Goal: Task Accomplishment & Management: Manage account settings

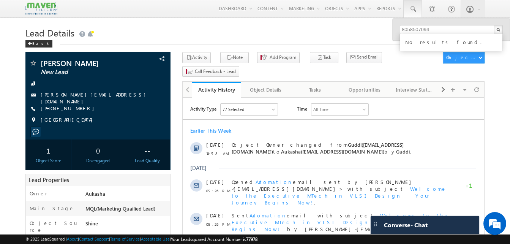
click at [299, 32] on h1 "Lead Details" at bounding box center [254, 32] width 459 height 15
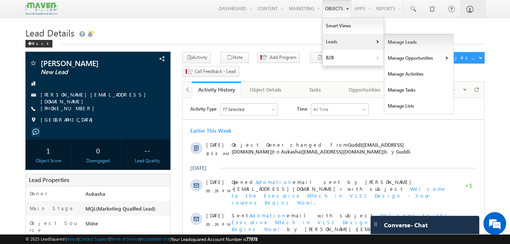
click at [410, 47] on link "Manage Leads" at bounding box center [420, 42] width 70 height 16
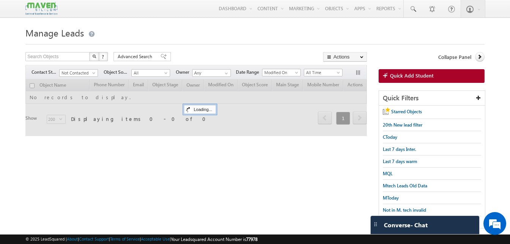
click at [13, 46] on body "Menu Aukasha lsq5@ maven -sili con.c om" at bounding box center [255, 118] width 510 height 236
click at [198, 26] on h1 "Manage Leads" at bounding box center [254, 32] width 459 height 15
click at [193, 44] on div at bounding box center [254, 42] width 459 height 5
click at [242, 33] on h1 "Manage Leads" at bounding box center [254, 32] width 459 height 15
click at [0, 60] on html "Menu Aukasha lsq5@ maven -sili con.c om" at bounding box center [255, 127] width 510 height 255
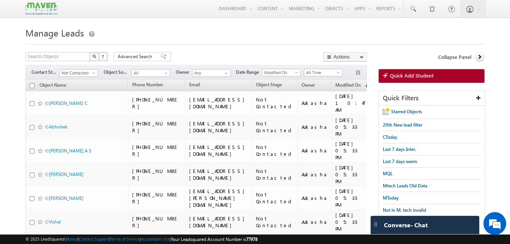
click at [254, 55] on div "Search Objects X ? 806 results found Advanced Search Advanced Search Advanced s…" at bounding box center [196, 57] width 342 height 11
click at [218, 28] on h1 "Manage Leads" at bounding box center [254, 32] width 459 height 15
click at [74, 72] on span "Not Contacted" at bounding box center [78, 73] width 36 height 7
click at [81, 87] on link "New Lead" at bounding box center [79, 88] width 38 height 7
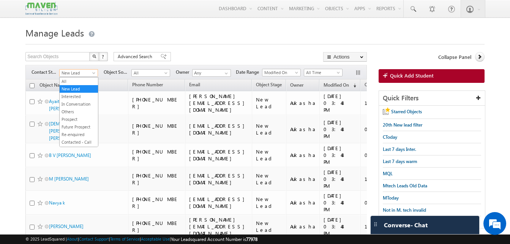
click at [91, 72] on span "New Lead" at bounding box center [78, 73] width 36 height 7
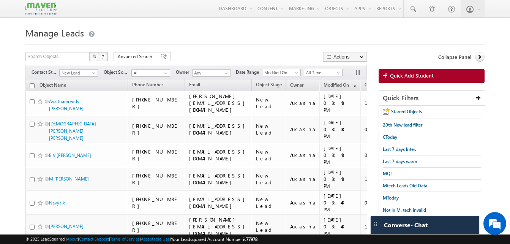
click at [132, 41] on div at bounding box center [254, 42] width 459 height 5
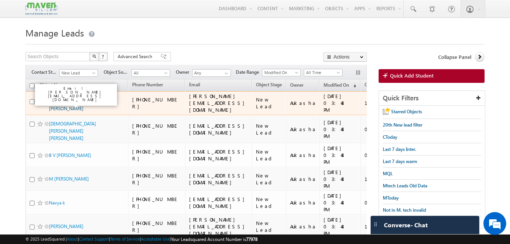
click at [82, 101] on link "Ayaithamreddy Revathi" at bounding box center [66, 104] width 35 height 13
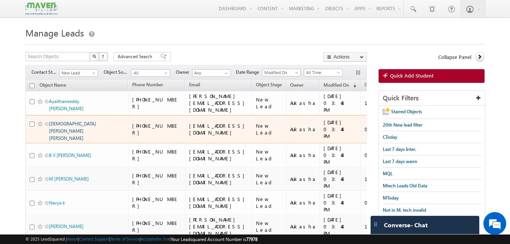
click at [73, 121] on link "Vishnu priya Lomada" at bounding box center [72, 131] width 47 height 20
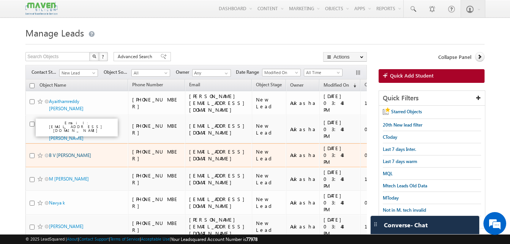
click at [72, 152] on link "B V Anvesh Reddy" at bounding box center [70, 155] width 42 height 6
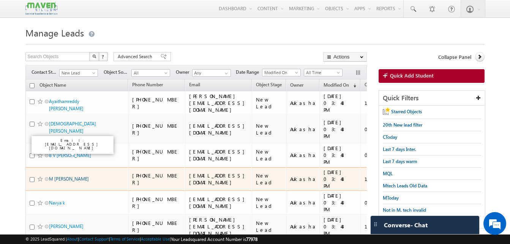
click at [70, 176] on link "M shaher anjum" at bounding box center [69, 179] width 40 height 6
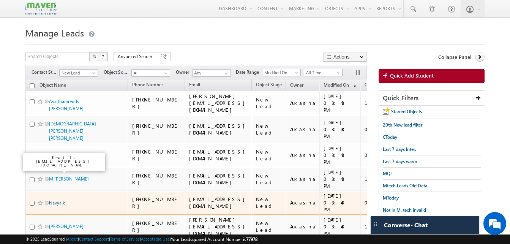
click at [62, 200] on link "Navya k" at bounding box center [57, 203] width 16 height 6
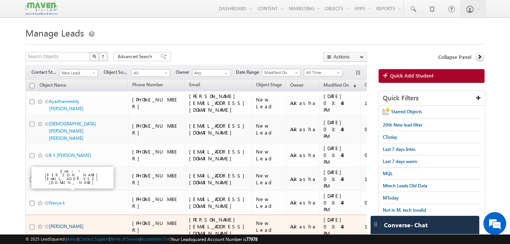
click at [65, 223] on link "Sowmya Parvathareddy" at bounding box center [66, 226] width 35 height 6
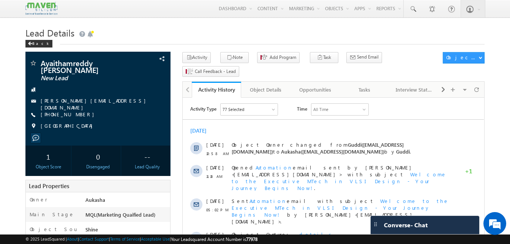
click at [227, 29] on h1 "Lead Details" at bounding box center [254, 32] width 459 height 15
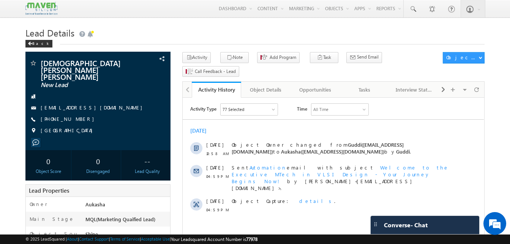
drag, startPoint x: 117, startPoint y: 62, endPoint x: 41, endPoint y: 61, distance: 75.2
click at [41, 61] on span "Vishnu priya Lomada" at bounding box center [85, 69] width 89 height 21
copy span "Vishnu priya Lomada"
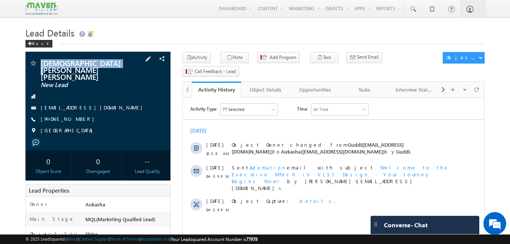
drag, startPoint x: 83, startPoint y: 106, endPoint x: 77, endPoint y: 107, distance: 6.3
click at [77, 116] on div "+91-9108733959" at bounding box center [98, 120] width 138 height 8
copy div "+91-9108733959"
click at [223, 35] on h1 "Lead Details" at bounding box center [254, 32] width 459 height 15
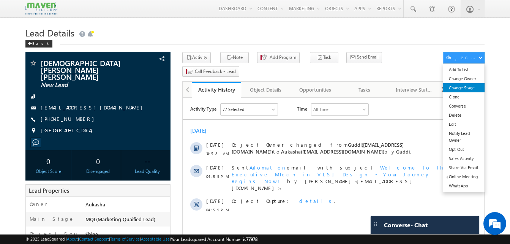
click at [458, 86] on link "Change Stage" at bounding box center [463, 87] width 41 height 9
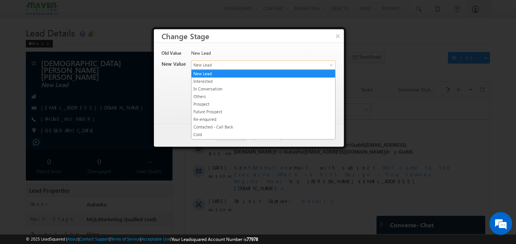
click at [222, 63] on span "New Lead" at bounding box center [251, 65] width 119 height 7
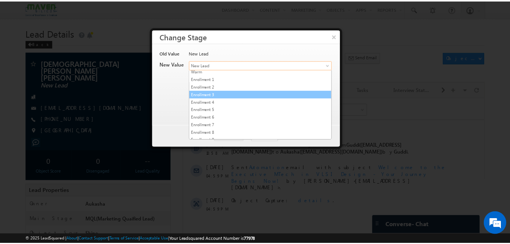
scroll to position [144, 0]
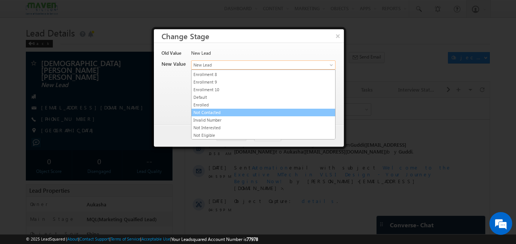
click at [216, 112] on link "Not Contacted" at bounding box center [264, 112] width 144 height 7
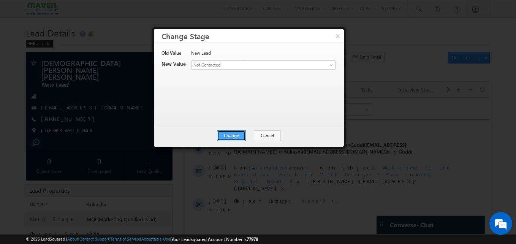
click at [239, 136] on button "Change" at bounding box center [231, 135] width 29 height 11
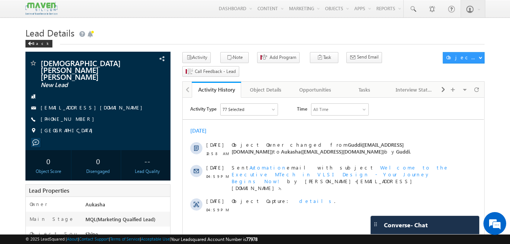
click at [169, 40] on h1 "Lead Details" at bounding box center [254, 32] width 459 height 15
click at [258, 29] on h1 "Lead Details" at bounding box center [254, 32] width 459 height 15
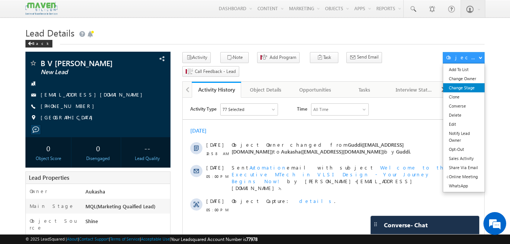
click at [467, 92] on link "Change Stage" at bounding box center [463, 87] width 41 height 9
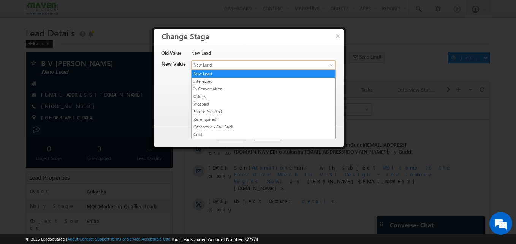
click at [308, 64] on span "New Lead" at bounding box center [251, 65] width 119 height 7
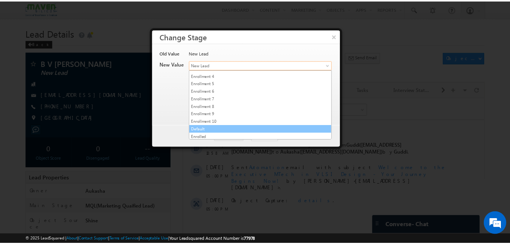
scroll to position [144, 0]
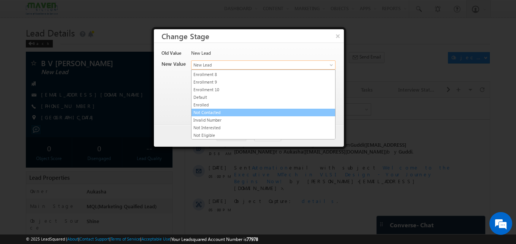
click at [218, 113] on link "Not Contacted" at bounding box center [264, 112] width 144 height 7
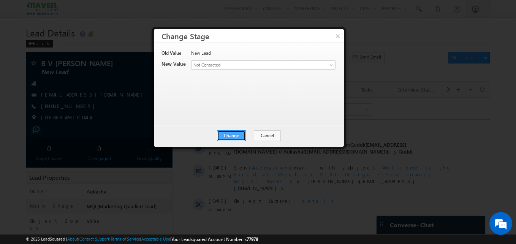
click at [244, 136] on button "Change" at bounding box center [231, 135] width 29 height 11
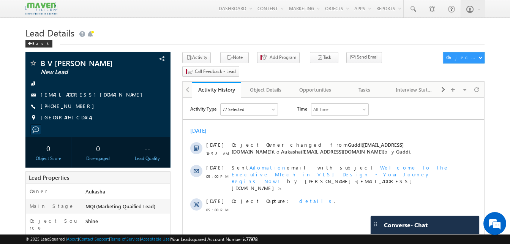
click at [116, 33] on h1 "Lead Details" at bounding box center [254, 32] width 459 height 15
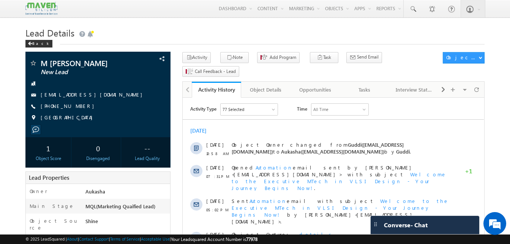
drag, startPoint x: 82, startPoint y: 110, endPoint x: 78, endPoint y: 107, distance: 5.8
click at [78, 107] on div "[PHONE_NUMBER]" at bounding box center [98, 107] width 138 height 8
copy div "[PHONE_NUMBER]"
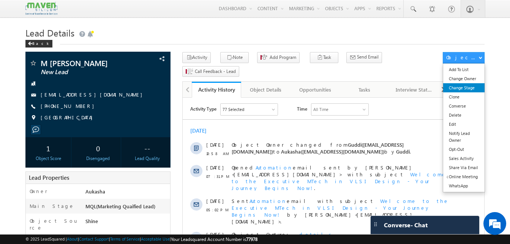
click at [464, 86] on link "Change Stage" at bounding box center [463, 87] width 41 height 9
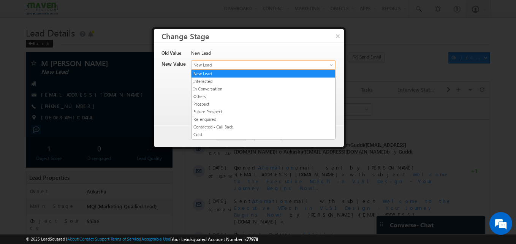
click at [240, 63] on span "New Lead" at bounding box center [251, 65] width 119 height 7
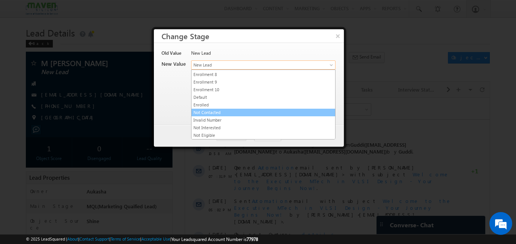
click at [229, 111] on link "Not Contacted" at bounding box center [264, 112] width 144 height 7
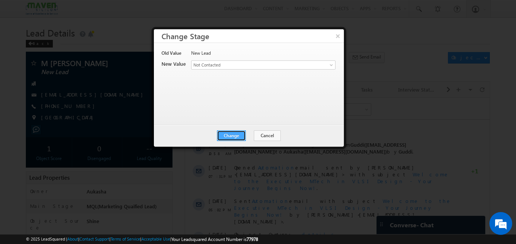
click at [238, 133] on button "Change" at bounding box center [231, 135] width 29 height 11
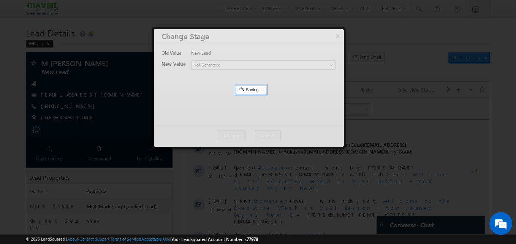
click at [147, 32] on div at bounding box center [258, 122] width 516 height 244
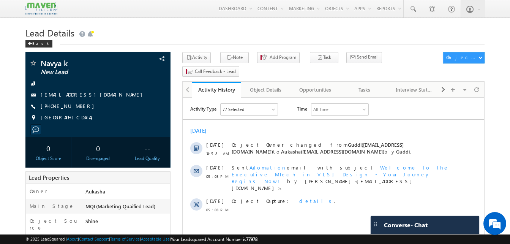
drag, startPoint x: 82, startPoint y: 107, endPoint x: 78, endPoint y: 106, distance: 4.7
click at [78, 106] on div "+91-8050004771" at bounding box center [98, 107] width 138 height 8
copy div "+91-8050004771"
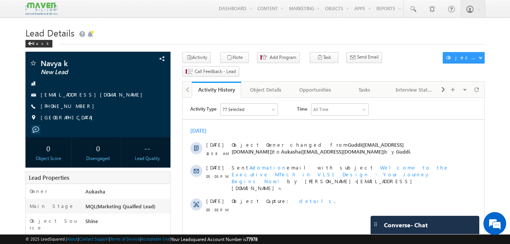
click at [272, 35] on h1 "Lead Details" at bounding box center [254, 32] width 459 height 15
drag, startPoint x: 87, startPoint y: 107, endPoint x: 78, endPoint y: 108, distance: 9.9
click at [78, 108] on div "[PHONE_NUMBER]" at bounding box center [98, 107] width 138 height 8
copy div "+91-8050004771"
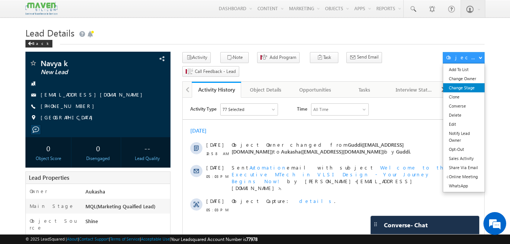
click at [464, 87] on link "Change Stage" at bounding box center [463, 87] width 41 height 9
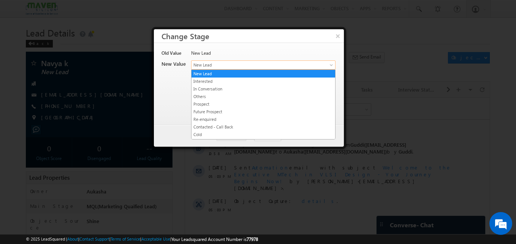
click at [243, 69] on link "New Lead" at bounding box center [263, 64] width 144 height 9
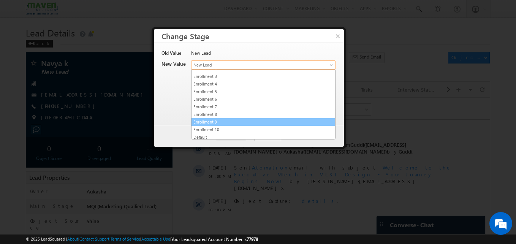
scroll to position [144, 0]
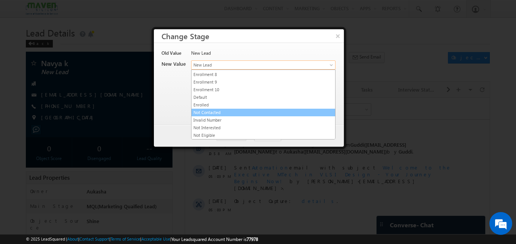
click at [231, 112] on link "Not Contacted" at bounding box center [264, 112] width 144 height 7
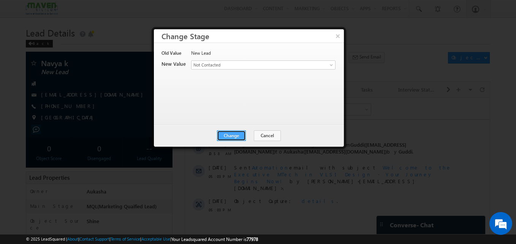
click at [240, 137] on button "Change" at bounding box center [231, 135] width 29 height 11
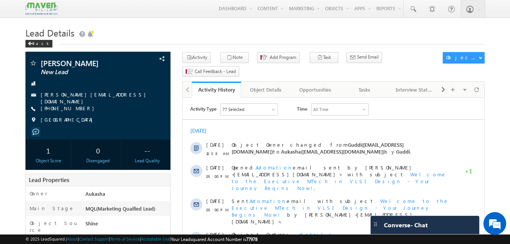
click at [254, 35] on h1 "Lead Details" at bounding box center [254, 32] width 459 height 15
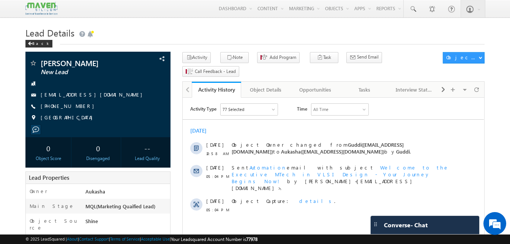
click at [207, 35] on h1 "Lead Details" at bounding box center [254, 32] width 459 height 15
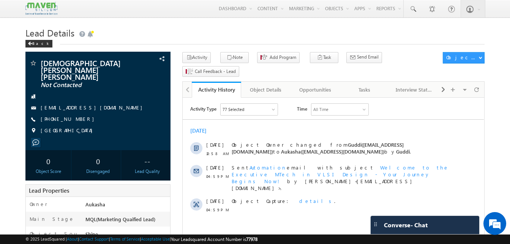
click at [182, 32] on h1 "Lead Details" at bounding box center [254, 32] width 459 height 15
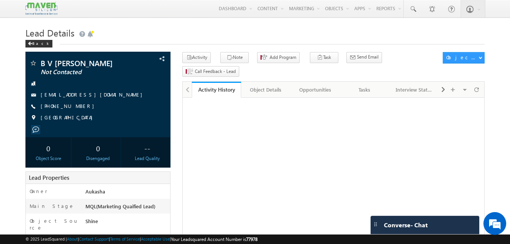
click at [243, 32] on h1 "Lead Details" at bounding box center [254, 32] width 459 height 15
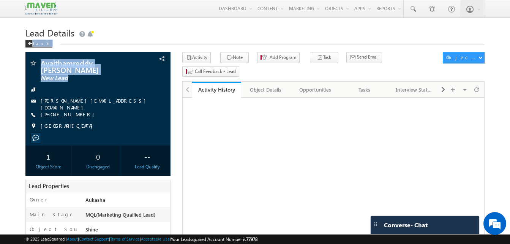
drag, startPoint x: 0, startPoint y: 96, endPoint x: 287, endPoint y: 34, distance: 293.5
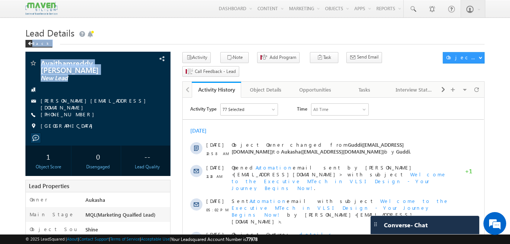
click at [287, 34] on h1 "Lead Details" at bounding box center [254, 32] width 459 height 15
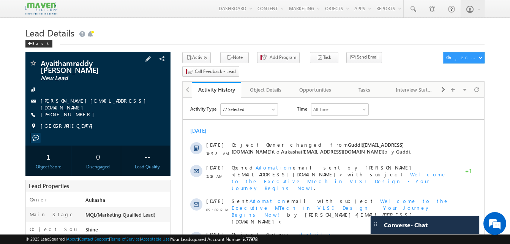
click at [78, 111] on div "[PHONE_NUMBER]" at bounding box center [98, 115] width 138 height 8
copy div "[PHONE_NUMBER]"
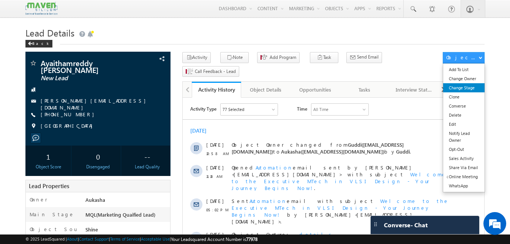
click at [462, 85] on link "Change Stage" at bounding box center [463, 87] width 41 height 9
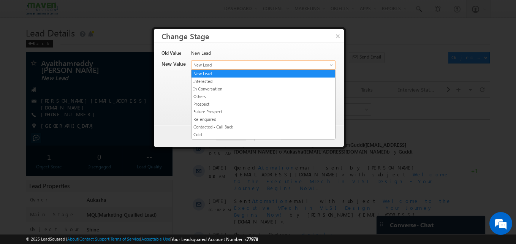
click at [262, 64] on span "New Lead" at bounding box center [251, 65] width 119 height 7
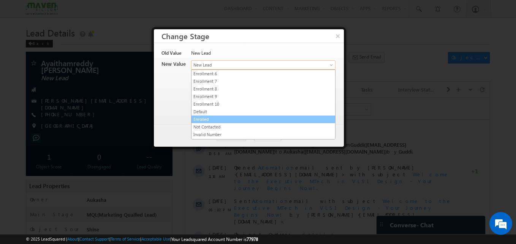
scroll to position [144, 0]
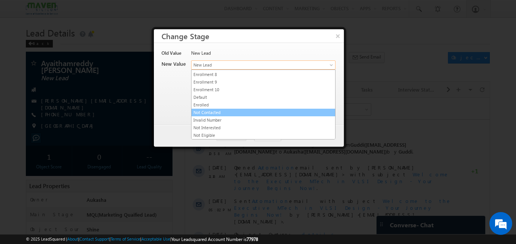
click at [224, 111] on link "Not Contacted" at bounding box center [264, 112] width 144 height 7
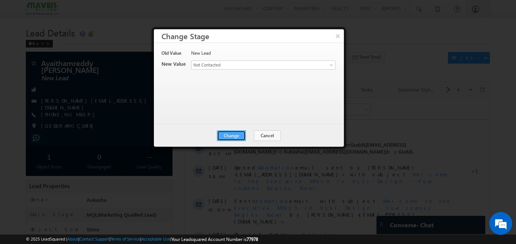
click at [226, 133] on button "Change" at bounding box center [231, 135] width 29 height 11
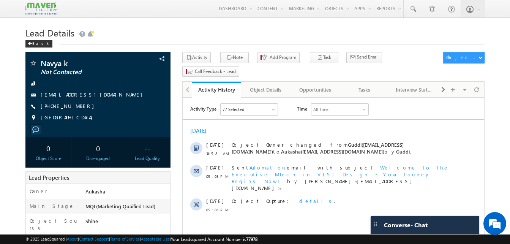
click at [125, 32] on h1 "Lead Details" at bounding box center [254, 32] width 459 height 15
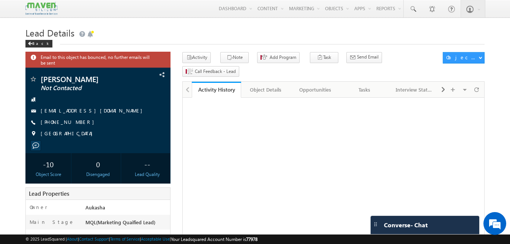
click at [208, 32] on h1 "Lead Details" at bounding box center [254, 32] width 459 height 15
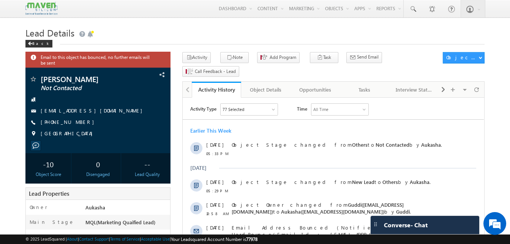
click at [276, 28] on h1 "Lead Details" at bounding box center [254, 32] width 459 height 15
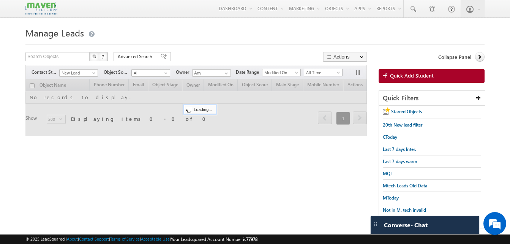
click at [205, 44] on div at bounding box center [254, 42] width 459 height 5
click at [0, 96] on html "Menu Aukasha lsq5@ maven -sili con.c om" at bounding box center [255, 127] width 510 height 255
click at [230, 47] on form "Manage Leads Search Objects X ? 0 results found Advanced Search Advanced Search…" at bounding box center [254, 130] width 459 height 211
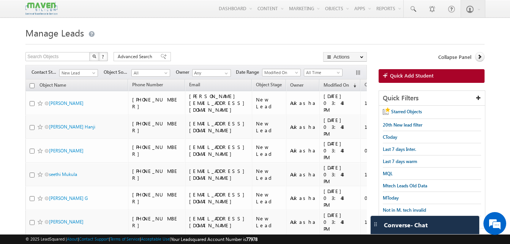
scroll to position [9, 0]
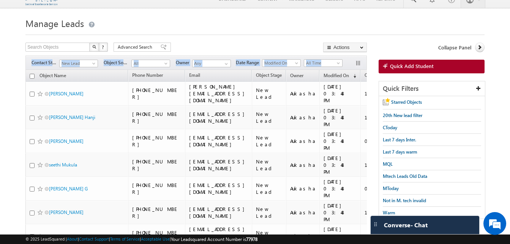
drag, startPoint x: 0, startPoint y: 73, endPoint x: 256, endPoint y: 42, distance: 258.3
